Goal: Task Accomplishment & Management: Manage account settings

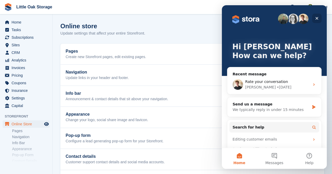
click at [316, 18] on icon "Close" at bounding box center [316, 18] width 3 height 3
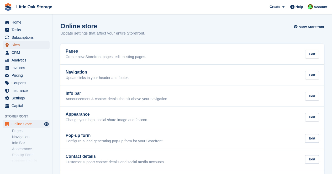
click at [13, 45] on span "Sites" at bounding box center [27, 44] width 31 height 7
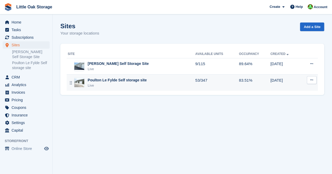
click at [101, 80] on div "Poulton Le Fylde Self storage site" at bounding box center [117, 81] width 59 height 6
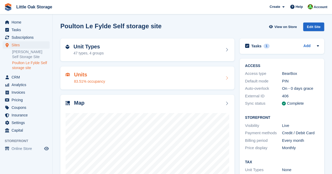
click at [124, 84] on div "Units 83.51% occupancy" at bounding box center [147, 78] width 174 height 23
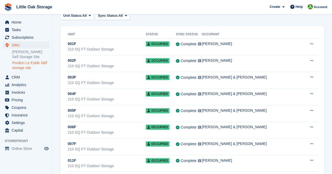
scroll to position [31, 0]
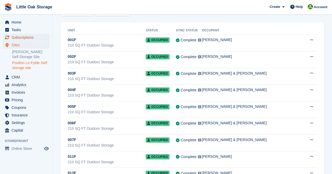
click at [33, 37] on span "Subscriptions" at bounding box center [27, 37] width 31 height 7
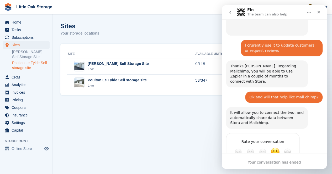
scroll to position [299, 0]
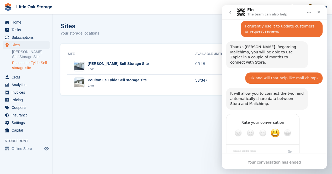
click at [21, 65] on link "Poulton Le Fylde Self storage site" at bounding box center [30, 66] width 37 height 10
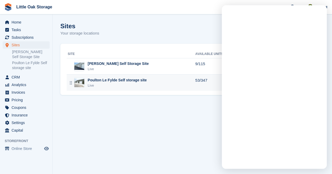
scroll to position [0, 0]
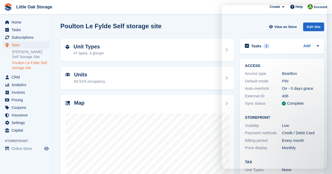
click at [144, 75] on div "Units 83.51% occupancy" at bounding box center [147, 78] width 163 height 13
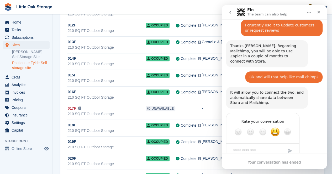
scroll to position [178, 0]
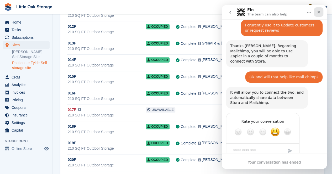
click at [319, 13] on icon "Close" at bounding box center [318, 12] width 3 height 3
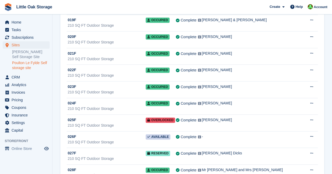
scroll to position [302, 0]
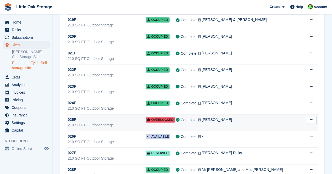
click at [145, 119] on div "025F" at bounding box center [107, 120] width 78 height 6
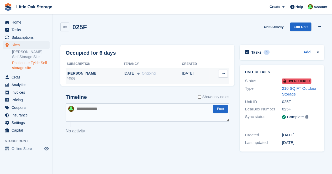
click at [74, 77] on div "44503" at bounding box center [95, 78] width 58 height 5
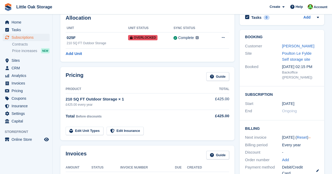
scroll to position [27, 0]
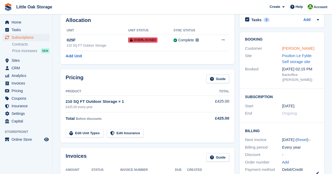
click at [285, 47] on link "[PERSON_NAME]" at bounding box center [298, 48] width 32 height 4
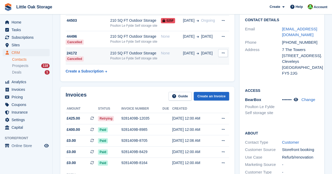
scroll to position [46, 0]
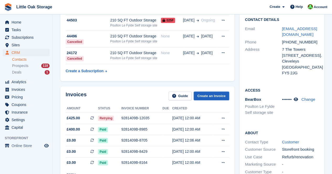
click at [214, 96] on link "Create an Invoice" at bounding box center [211, 96] width 36 height 9
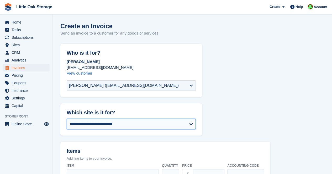
click at [134, 128] on select "**********" at bounding box center [131, 124] width 129 height 10
select select "**"
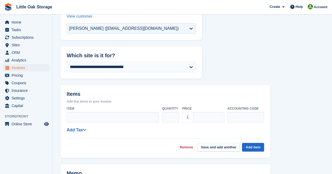
scroll to position [58, 0]
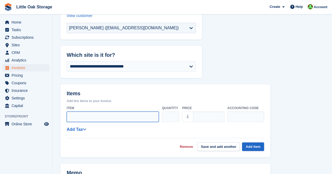
click at [114, 118] on input "Item" at bounding box center [113, 117] width 92 height 10
type input "**********"
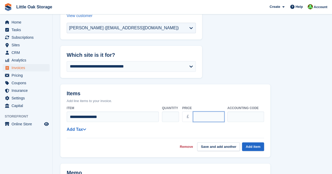
click at [197, 118] on input "****" at bounding box center [208, 117] width 31 height 10
type input "*****"
click at [194, 95] on h2 "Items" at bounding box center [165, 94] width 197 height 7
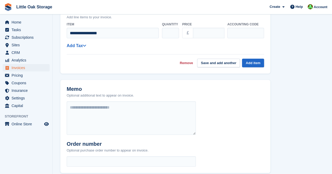
scroll to position [142, 0]
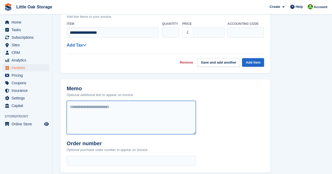
click at [145, 112] on textarea at bounding box center [131, 118] width 129 height 34
type textarea "**********"
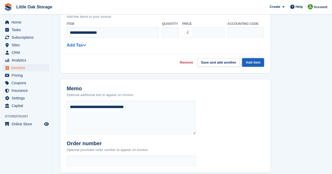
click at [258, 64] on button "Add item" at bounding box center [253, 62] width 22 height 9
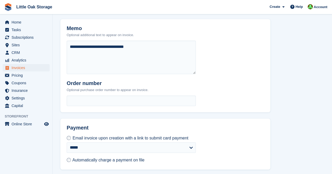
scroll to position [215, 0]
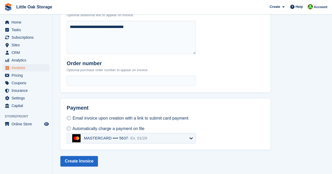
click at [120, 134] on div "MASTERCARD •••• 5637 - Ex. 01/29" at bounding box center [109, 138] width 75 height 8
click at [253, 83] on div "**********" at bounding box center [165, 45] width 210 height 93
click at [165, 138] on div "MASTERCARD •••• 5637 - Ex. 01/29" at bounding box center [131, 138] width 129 height 10
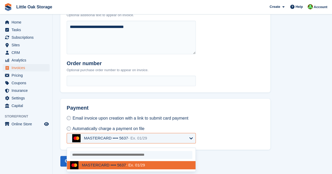
click at [255, 149] on div "Payment Email invoice upon creation with a link to submit card payment Automati…" at bounding box center [165, 124] width 210 height 51
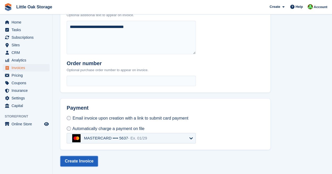
click at [77, 164] on button "Create Invoice" at bounding box center [78, 161] width 37 height 10
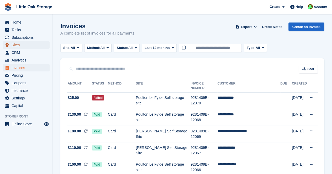
click at [28, 44] on span "Sites" at bounding box center [27, 44] width 31 height 7
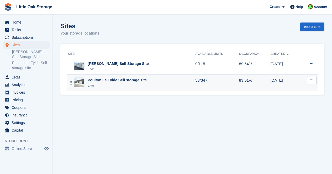
click at [102, 82] on div "Poulton Le Fylde Self storage site" at bounding box center [117, 81] width 59 height 6
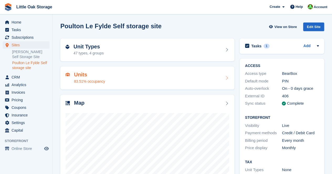
click at [151, 76] on div "Units 83.51% occupancy" at bounding box center [147, 78] width 163 height 13
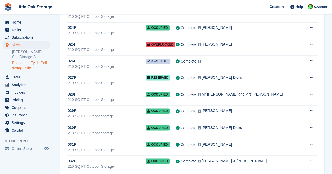
scroll to position [377, 0]
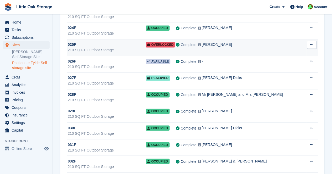
click at [247, 45] on div "[PERSON_NAME]" at bounding box center [254, 45] width 105 height 6
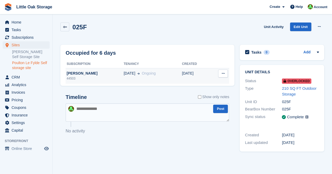
click at [218, 74] on td "Deallocate" at bounding box center [219, 76] width 20 height 16
click at [223, 75] on icon at bounding box center [222, 73] width 3 height 3
click at [210, 82] on p "Deallocate" at bounding box center [203, 83] width 46 height 7
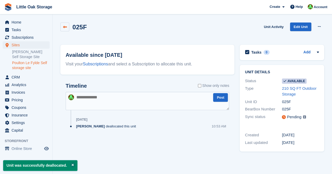
click at [63, 24] on link at bounding box center [64, 27] width 9 height 9
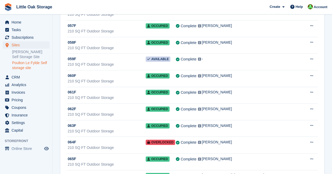
scroll to position [930, 0]
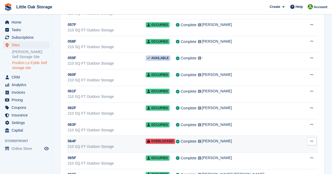
click at [230, 139] on div "[PERSON_NAME]" at bounding box center [254, 142] width 105 height 6
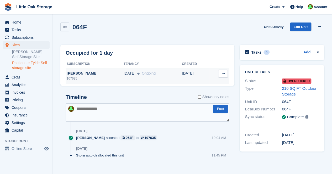
click at [74, 75] on div "[PERSON_NAME]" at bounding box center [95, 74] width 58 height 6
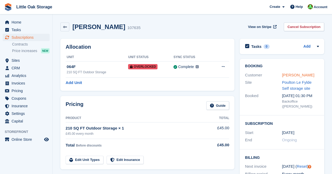
click at [289, 75] on link "[PERSON_NAME]" at bounding box center [298, 75] width 32 height 4
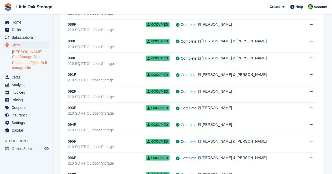
scroll to position [1435, 0]
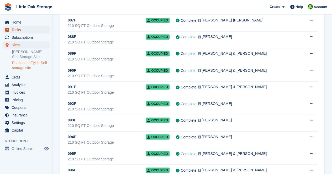
click at [27, 33] on span "Tasks" at bounding box center [27, 29] width 31 height 7
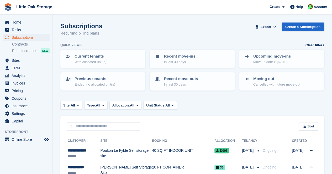
click at [95, 120] on div "Sort Sort by Customer name Date created Move in date Move out date Created (old…" at bounding box center [191, 123] width 263 height 15
click at [91, 127] on input "text" at bounding box center [103, 126] width 73 height 9
type input "**********"
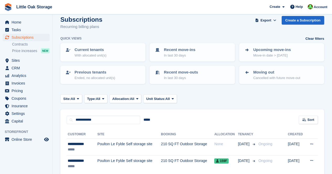
scroll to position [30, 0]
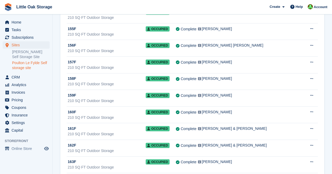
scroll to position [2543, 0]
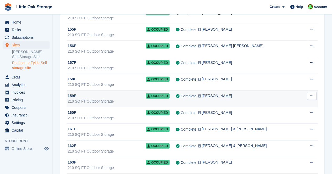
click at [143, 93] on div "159F" at bounding box center [107, 96] width 78 height 6
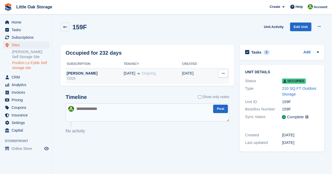
click at [75, 73] on div "Terry Barber" at bounding box center [95, 74] width 58 height 6
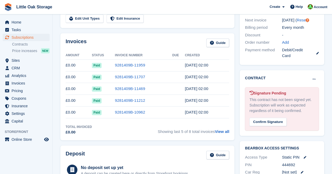
scroll to position [144, 0]
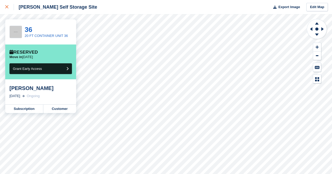
click at [8, 9] on div at bounding box center [9, 7] width 9 height 6
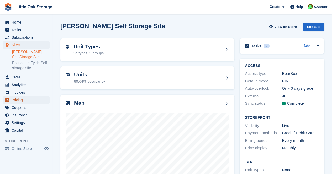
click at [24, 99] on span "Pricing" at bounding box center [27, 99] width 31 height 7
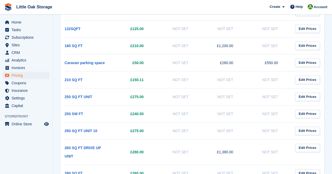
scroll to position [301, 0]
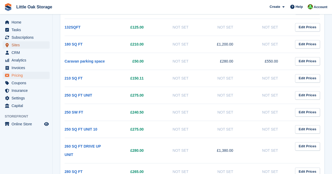
click at [24, 48] on span "Sites" at bounding box center [27, 44] width 31 height 7
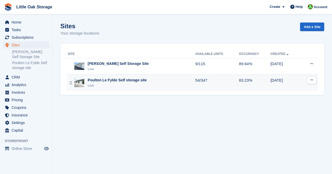
click at [102, 81] on div "Poulton Le Fylde Self storage site" at bounding box center [117, 81] width 59 height 6
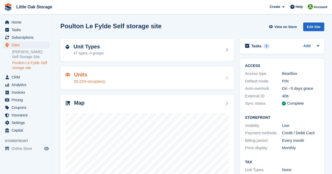
click at [127, 76] on div "Units 83.23% occupancy" at bounding box center [147, 78] width 163 height 13
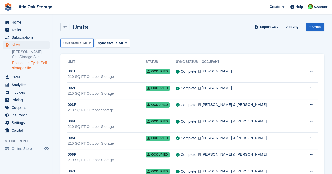
click at [83, 46] on button "Unit Status: All" at bounding box center [76, 43] width 33 height 9
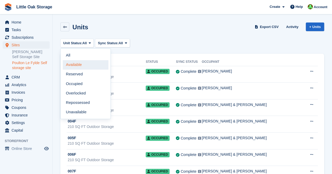
click at [86, 66] on link "Available" at bounding box center [86, 64] width 46 height 9
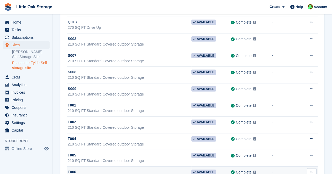
scroll to position [749, 0]
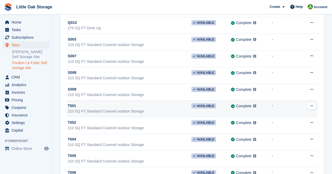
click at [123, 109] on div "210 SQ FT Standard Covered outdoor Storage" at bounding box center [129, 112] width 123 height 6
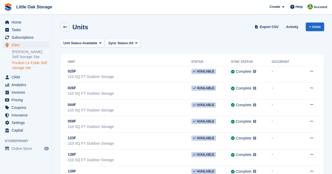
scroll to position [749, 0]
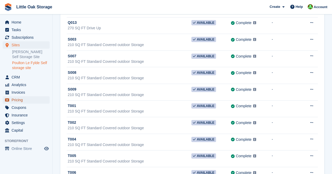
click at [25, 104] on span "Pricing" at bounding box center [27, 99] width 31 height 7
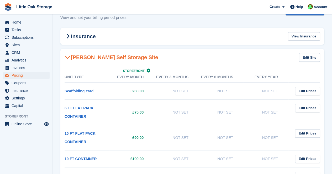
scroll to position [14, 0]
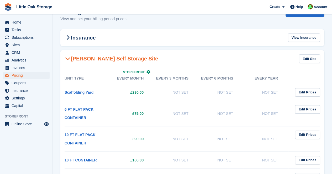
click at [83, 56] on h2 "[PERSON_NAME] Self Storage Site" at bounding box center [110, 59] width 93 height 6
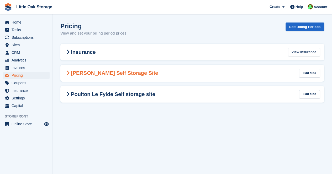
scroll to position [0, 0]
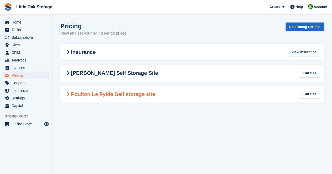
click at [88, 95] on h2 "Poulton Le Fylde Self storage site" at bounding box center [109, 94] width 90 height 6
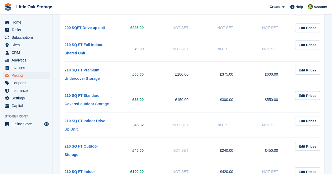
scroll to position [517, 0]
